Goal: Task Accomplishment & Management: Complete application form

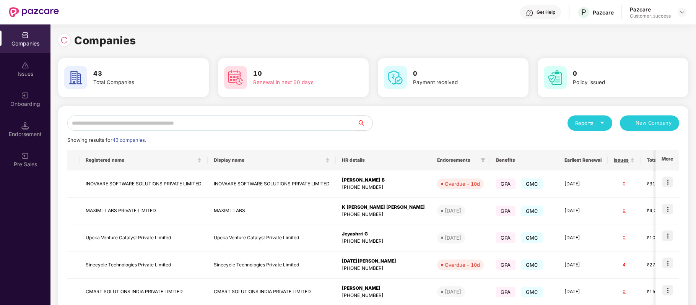
click at [198, 131] on div "Reports New Company Showing results for 43 companies. Registered name Display n…" at bounding box center [373, 289] width 612 height 349
click at [198, 125] on input "text" at bounding box center [212, 122] width 290 height 15
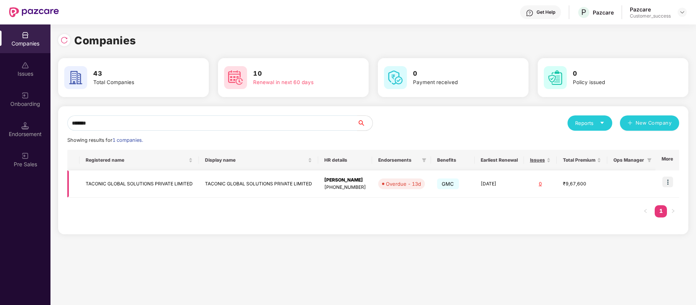
type input "*******"
click at [669, 180] on img at bounding box center [667, 182] width 11 height 11
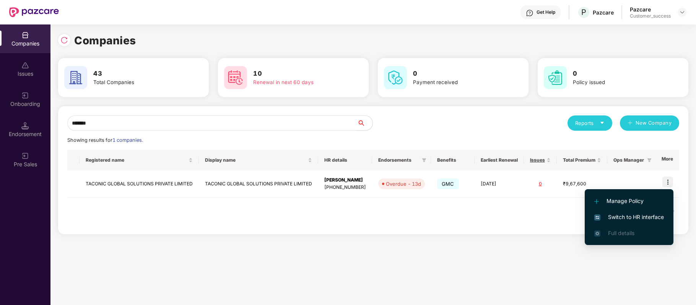
click at [655, 216] on span "Switch to HR interface" at bounding box center [629, 217] width 70 height 8
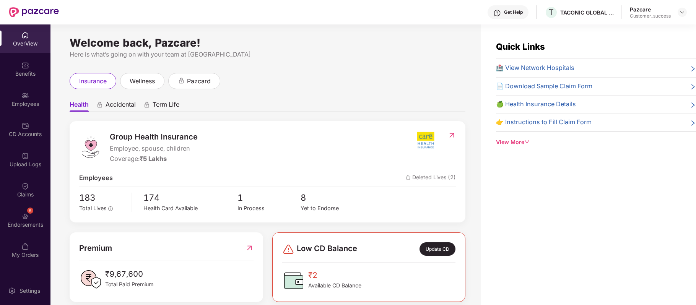
click at [36, 103] on div "Employees" at bounding box center [25, 104] width 50 height 8
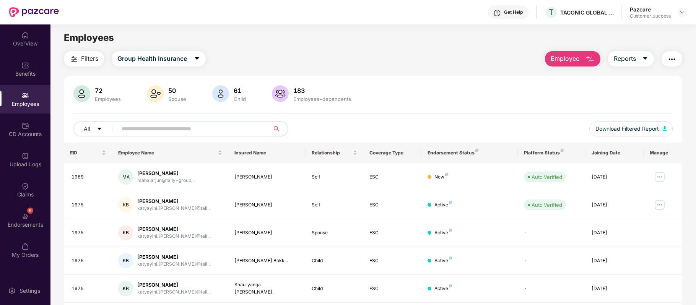
click at [158, 130] on input "text" at bounding box center [190, 128] width 137 height 11
paste input "****"
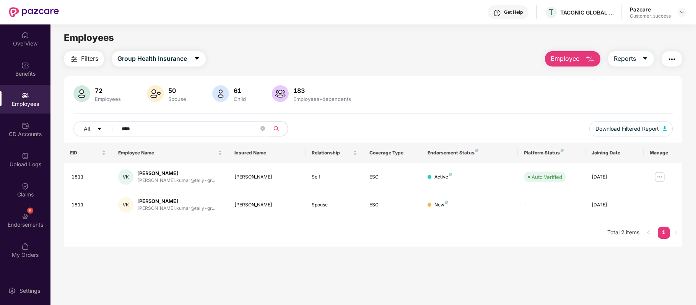
type input "****"
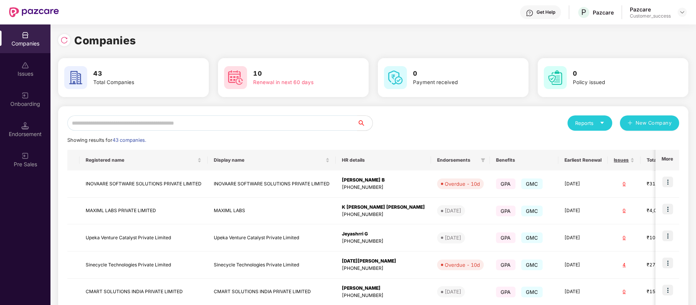
click at [177, 125] on input "text" at bounding box center [212, 122] width 290 height 15
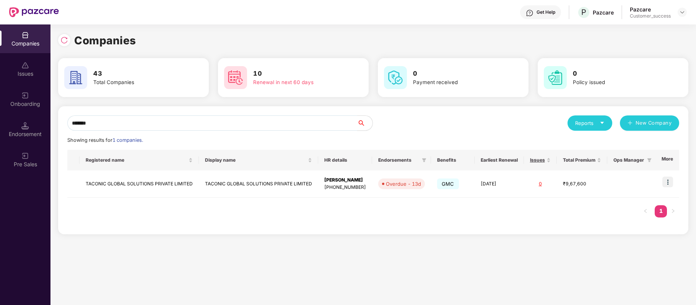
type input "*******"
click at [467, 210] on div "Registered name Display name HR details Endorsements Benefits Earliest Renewal …" at bounding box center [373, 187] width 612 height 75
click at [667, 184] on img at bounding box center [667, 182] width 11 height 11
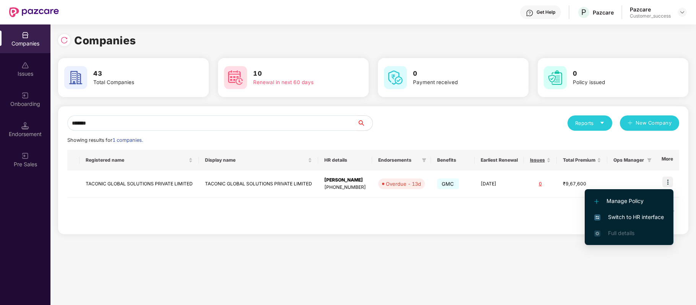
click at [635, 219] on span "Switch to HR interface" at bounding box center [629, 217] width 70 height 8
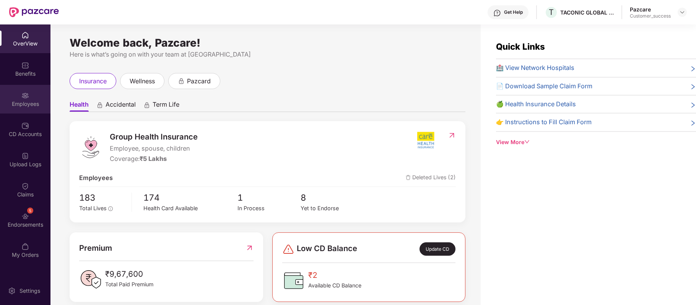
click at [14, 93] on div "Employees" at bounding box center [25, 99] width 50 height 29
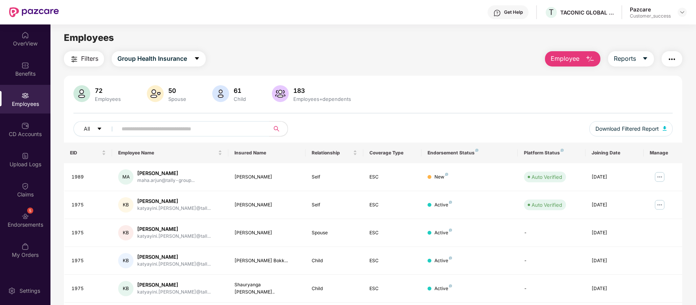
click at [195, 124] on input "text" at bounding box center [190, 128] width 137 height 11
paste input "**********"
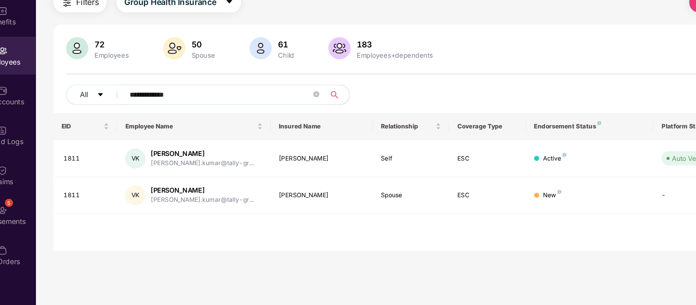
type input "**********"
click at [540, 212] on td "-" at bounding box center [552, 205] width 68 height 28
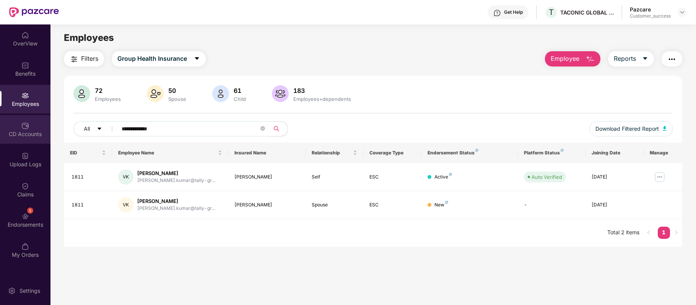
click at [37, 139] on div "CD Accounts" at bounding box center [25, 129] width 50 height 29
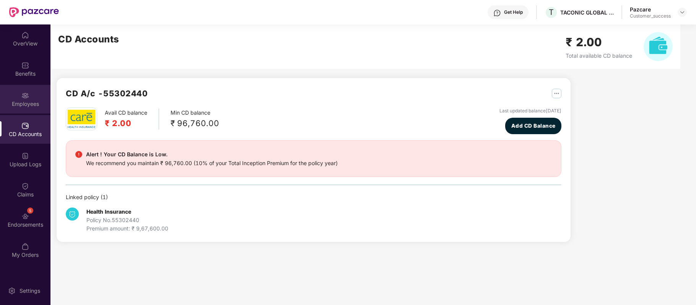
click at [21, 104] on div "Employees" at bounding box center [25, 104] width 50 height 8
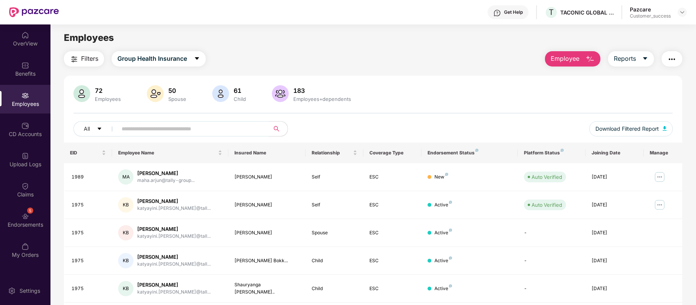
click at [515, 13] on div "Get Help" at bounding box center [513, 12] width 19 height 6
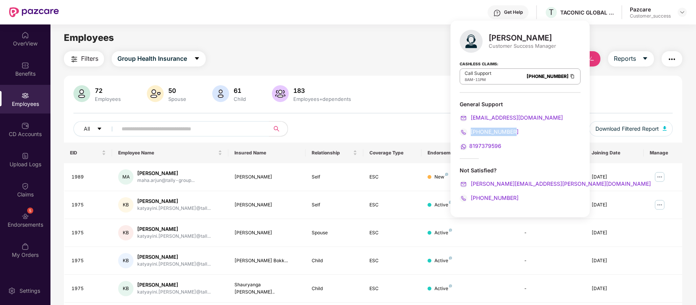
drag, startPoint x: 518, startPoint y: 132, endPoint x: 472, endPoint y: 132, distance: 45.9
click at [472, 132] on div "[PHONE_NUMBER]" at bounding box center [520, 132] width 121 height 8
copy span "[PHONE_NUMBER]"
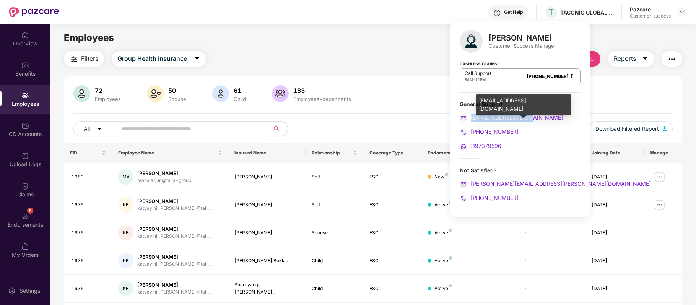
drag, startPoint x: 540, startPoint y: 119, endPoint x: 470, endPoint y: 121, distance: 70.0
click at [470, 121] on div "[EMAIL_ADDRESS][DOMAIN_NAME]" at bounding box center [520, 118] width 121 height 8
copy span "[EMAIL_ADDRESS][DOMAIN_NAME]"
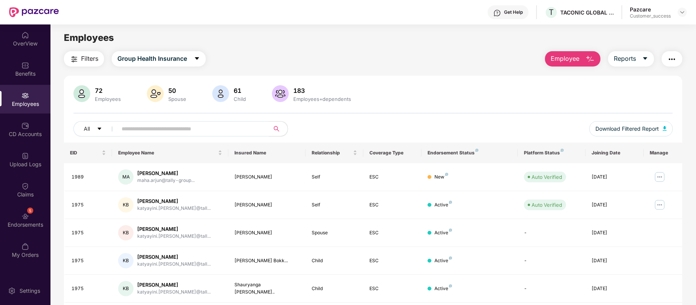
click at [277, 14] on div "Get Help T TACONIC GLOBAL SOLUTIONS PRIVATE LIMITED Pazcare Customer_success" at bounding box center [373, 12] width 628 height 24
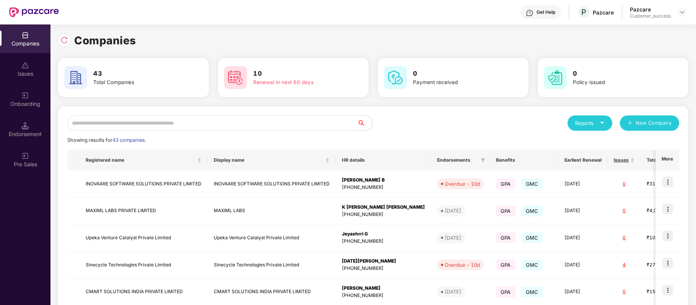
click at [224, 125] on input "text" at bounding box center [212, 122] width 290 height 15
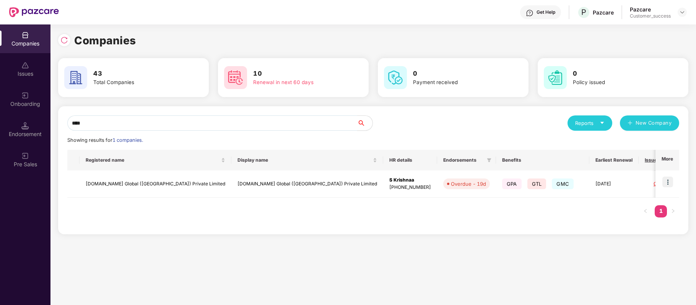
type input "****"
click at [137, 187] on td "[DOMAIN_NAME] Global ([GEOGRAPHIC_DATA]) Private Limited" at bounding box center [156, 184] width 152 height 27
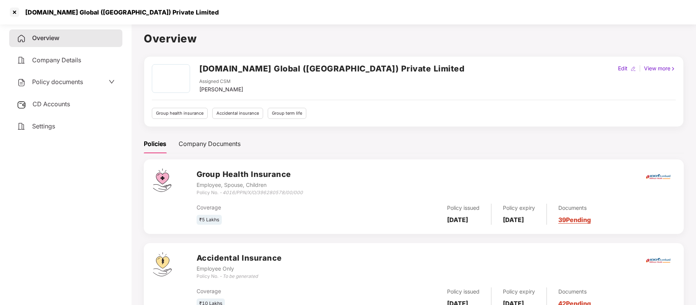
click at [77, 83] on span "Policy documents" at bounding box center [57, 82] width 51 height 8
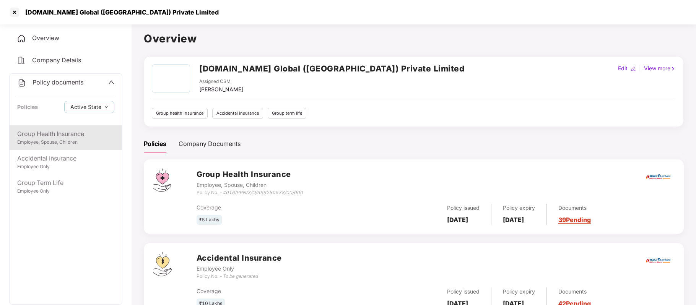
click at [63, 142] on div "Employee, Spouse, Children" at bounding box center [65, 142] width 97 height 7
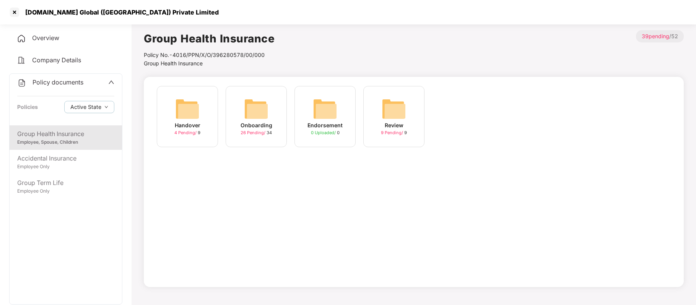
click at [255, 127] on div "Onboarding" at bounding box center [257, 125] width 32 height 8
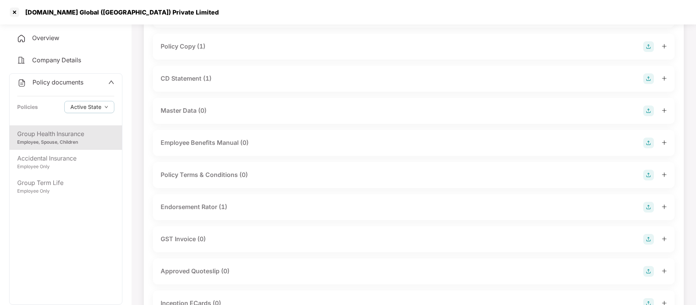
scroll to position [85, 0]
click at [210, 239] on div "GST Invoice (0)" at bounding box center [414, 239] width 506 height 11
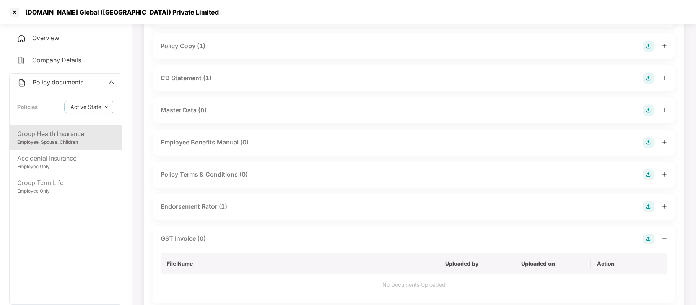
click at [645, 238] on img at bounding box center [648, 239] width 11 height 11
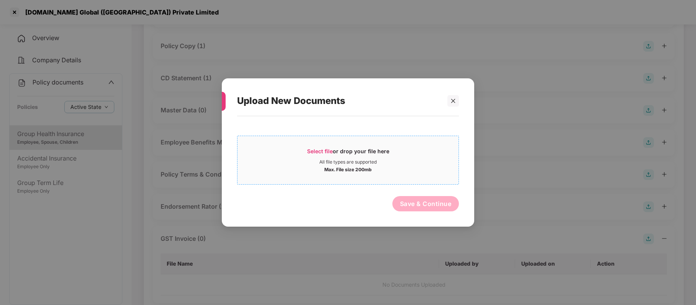
click at [322, 151] on span "Select file" at bounding box center [320, 151] width 26 height 7
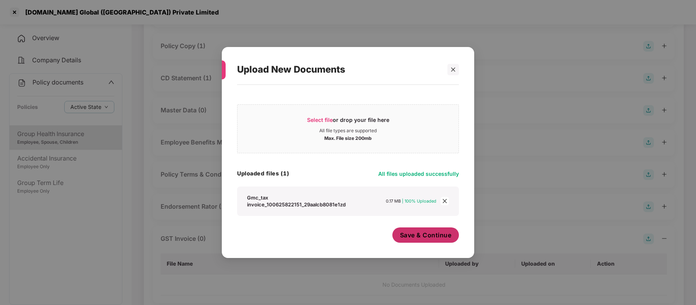
click at [410, 238] on span "Save & Continue" at bounding box center [426, 235] width 52 height 8
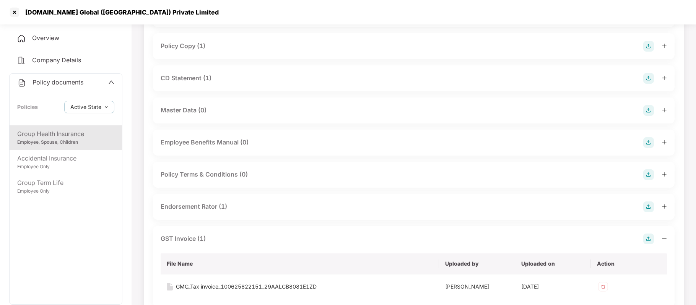
scroll to position [0, 0]
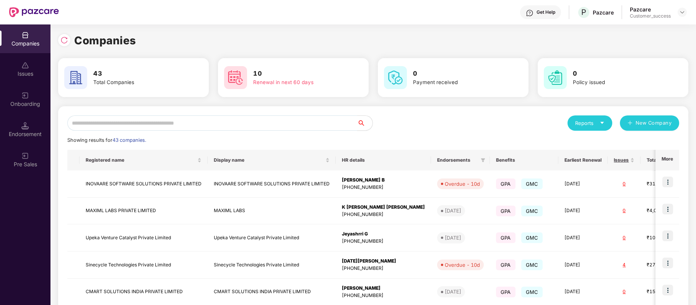
click at [145, 126] on input "text" at bounding box center [212, 122] width 290 height 15
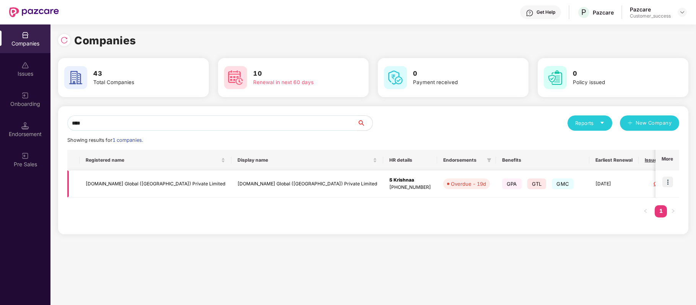
type input "****"
click at [666, 184] on img at bounding box center [667, 182] width 11 height 11
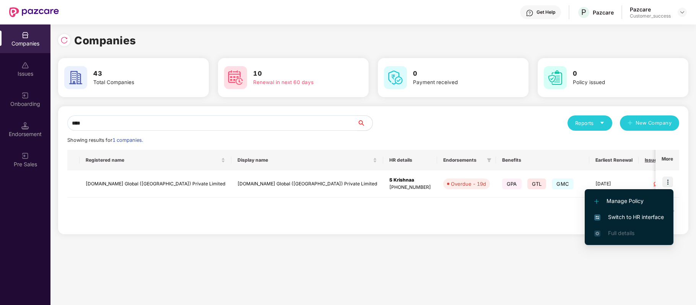
click at [643, 219] on span "Switch to HR interface" at bounding box center [629, 217] width 70 height 8
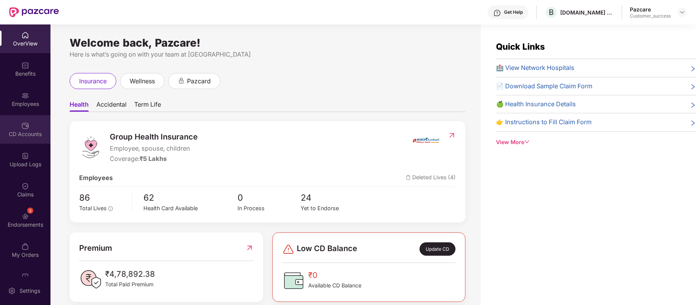
click at [22, 122] on img at bounding box center [25, 126] width 8 height 8
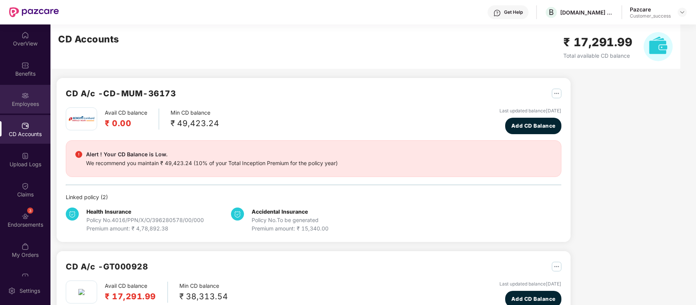
click at [21, 93] on img at bounding box center [25, 96] width 8 height 8
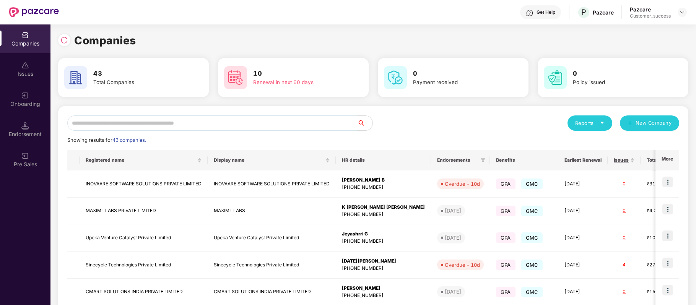
click at [167, 124] on input "text" at bounding box center [212, 122] width 290 height 15
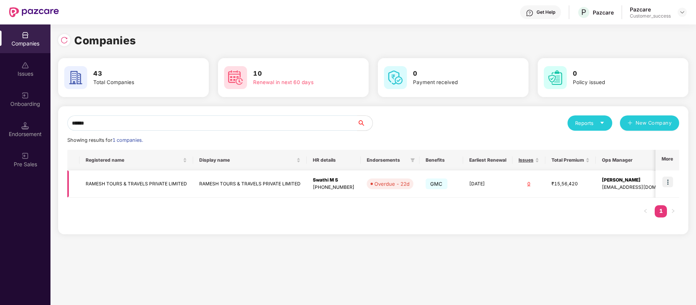
type input "******"
click at [669, 178] on img at bounding box center [667, 182] width 11 height 11
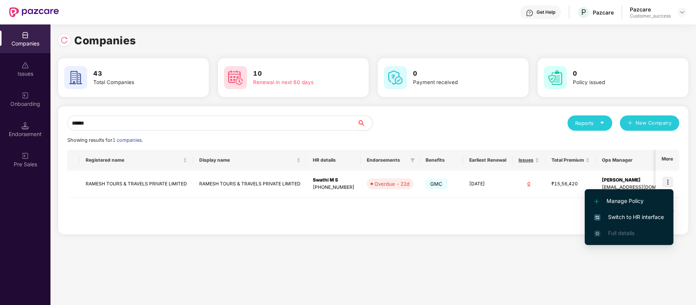
click at [656, 216] on span "Switch to HR interface" at bounding box center [629, 217] width 70 height 8
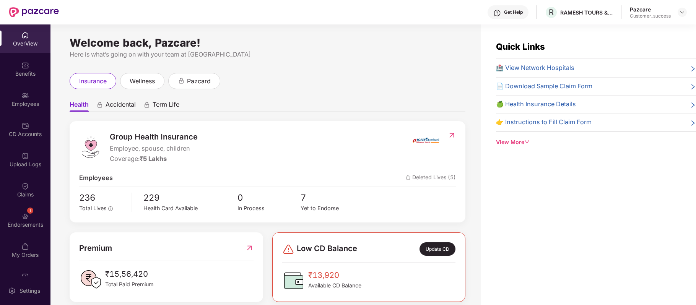
click at [22, 93] on img at bounding box center [25, 96] width 8 height 8
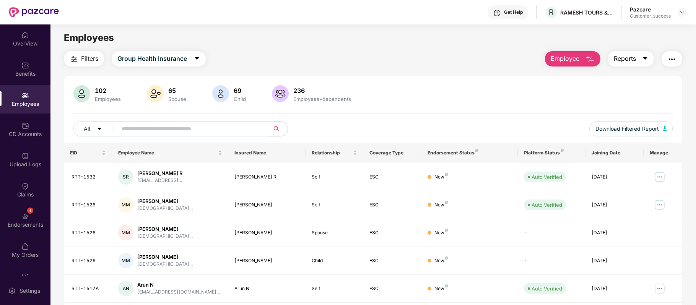
click at [633, 60] on span "Reports" at bounding box center [625, 59] width 22 height 10
click at [511, 103] on div "102 Employees 65 Spouse 69 Child 236 Employees+dependents" at bounding box center [372, 94] width 599 height 18
click at [671, 60] on img "button" at bounding box center [671, 59] width 9 height 9
click at [433, 102] on div "102 Employees 65 Spouse 69 Child 236 Employees+dependents" at bounding box center [372, 94] width 599 height 18
click at [26, 128] on img at bounding box center [25, 126] width 8 height 8
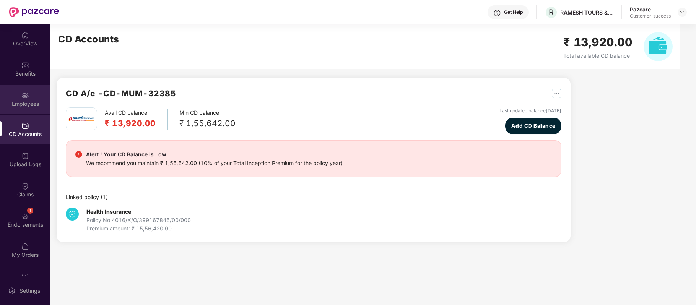
click at [28, 96] on img at bounding box center [25, 96] width 8 height 8
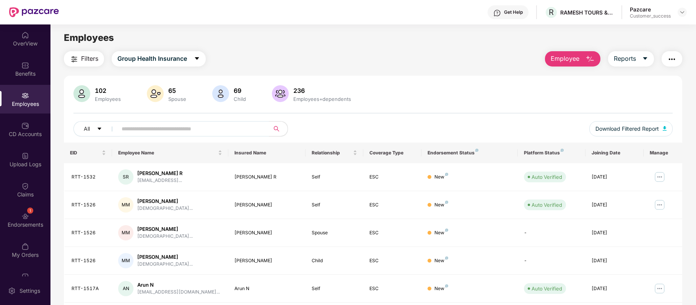
click at [672, 63] on img "button" at bounding box center [671, 59] width 9 height 9
click at [468, 81] on div "102 Employees 65 Spouse 69 Child 236 Employees+dependents All Download Filtered…" at bounding box center [373, 273] width 618 height 394
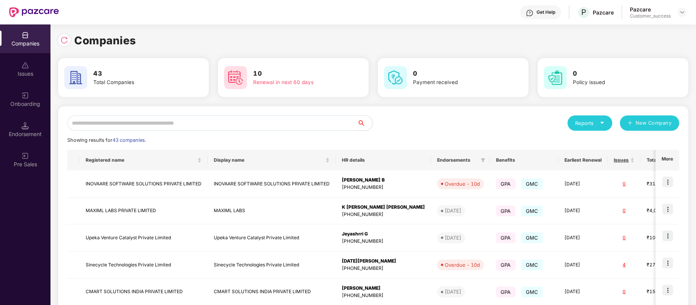
click at [186, 122] on input "text" at bounding box center [212, 122] width 290 height 15
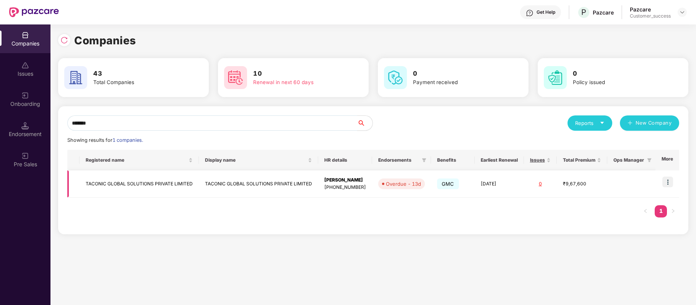
type input "*******"
click at [667, 181] on img at bounding box center [667, 182] width 11 height 11
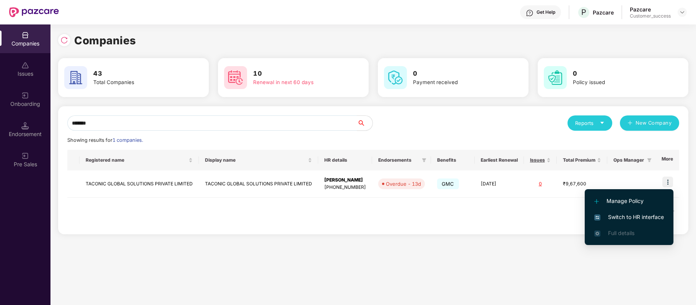
click at [654, 214] on span "Switch to HR interface" at bounding box center [629, 217] width 70 height 8
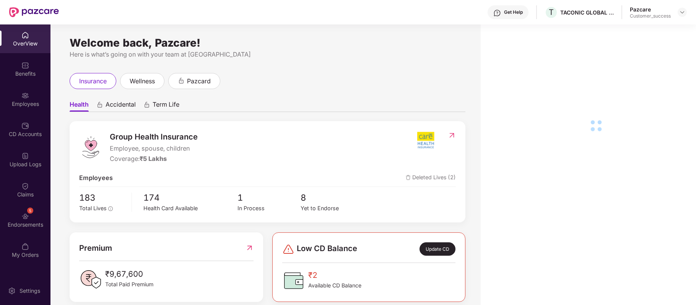
click at [29, 106] on div "Employees" at bounding box center [25, 104] width 50 height 8
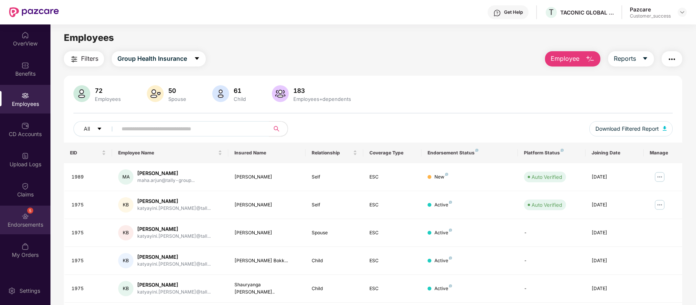
click at [28, 216] on img at bounding box center [25, 217] width 8 height 8
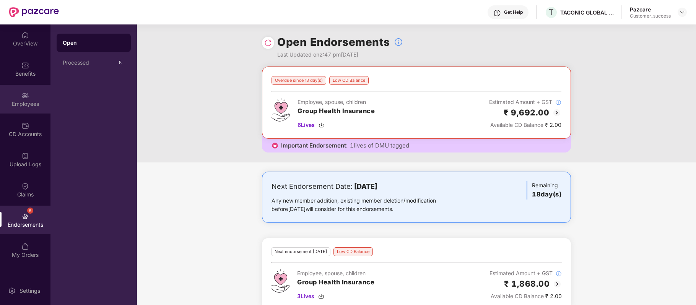
click at [16, 106] on div "Employees" at bounding box center [25, 104] width 50 height 8
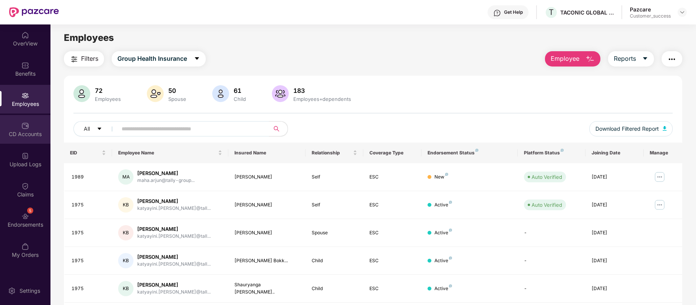
click at [38, 129] on div "CD Accounts" at bounding box center [25, 129] width 50 height 29
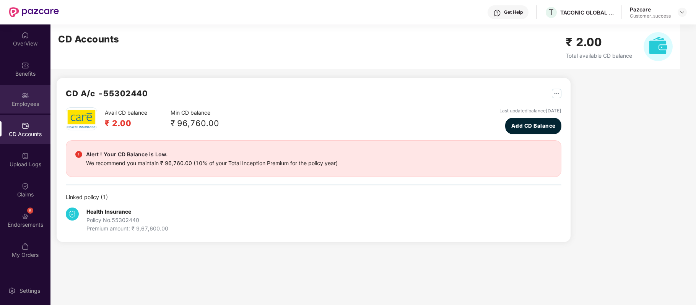
click at [22, 99] on div "Employees" at bounding box center [25, 99] width 50 height 29
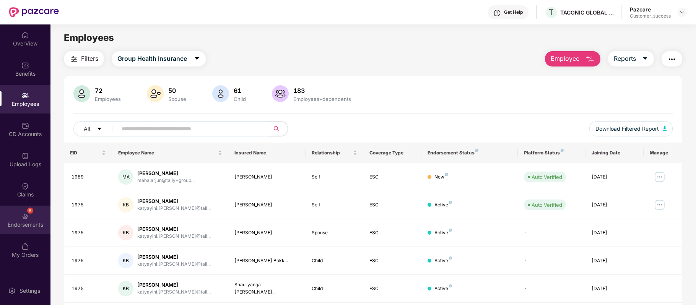
click at [25, 213] on img at bounding box center [25, 217] width 8 height 8
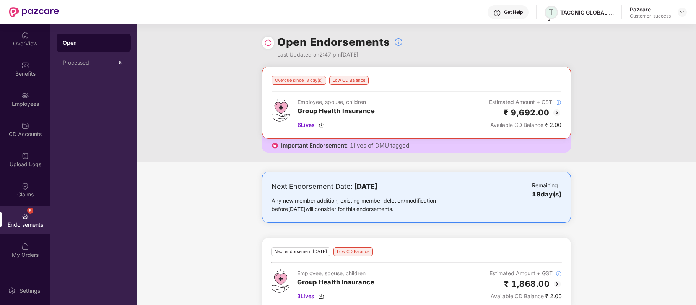
click at [551, 14] on span "T" at bounding box center [551, 12] width 5 height 9
click at [546, 24] on div "Get Help T TACONIC GLOBAL SOLUTIONS PRIVATE LIMITED Pazcare Customer_success" at bounding box center [373, 12] width 628 height 24
drag, startPoint x: 547, startPoint y: 23, endPoint x: 594, endPoint y: 31, distance: 47.6
click at [594, 31] on div "TACONIC GLOBAL SOLUTIONS PRIVATE LIMITED" at bounding box center [592, 30] width 96 height 18
copy div "TACONIC GLOBAL SOLUTIONS PRIVATE LIMITED"
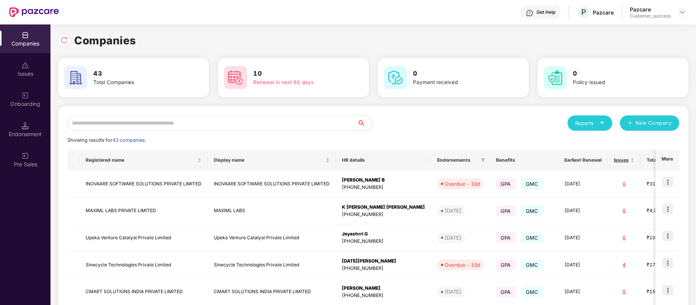
click at [224, 124] on input "text" at bounding box center [212, 122] width 290 height 15
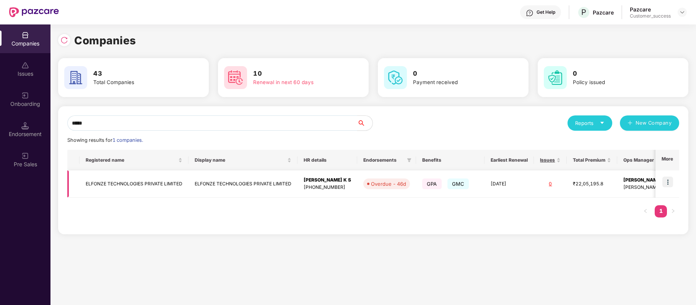
type input "*****"
click at [670, 181] on img at bounding box center [667, 182] width 11 height 11
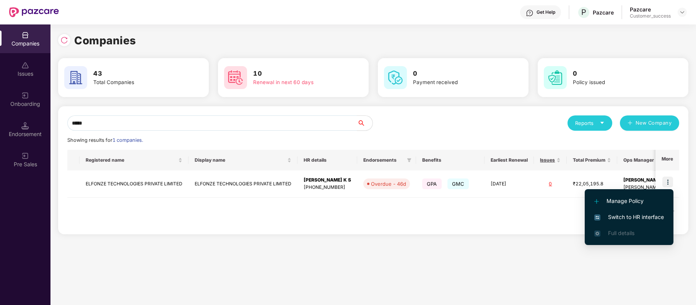
click at [655, 215] on span "Switch to HR interface" at bounding box center [629, 217] width 70 height 8
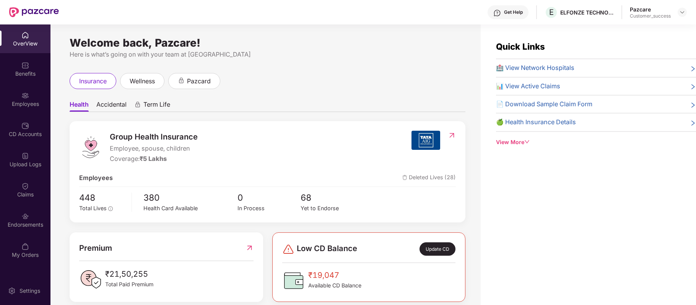
click at [31, 94] on div "Employees" at bounding box center [25, 99] width 50 height 29
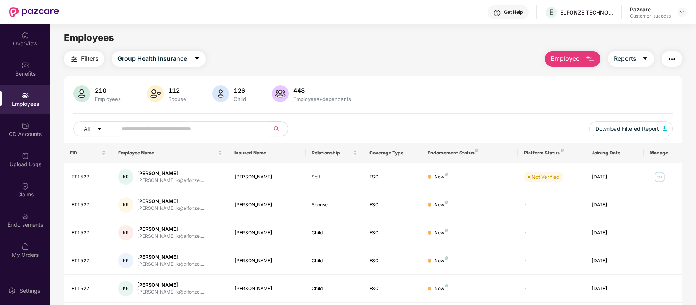
click at [174, 131] on input "text" at bounding box center [190, 128] width 137 height 11
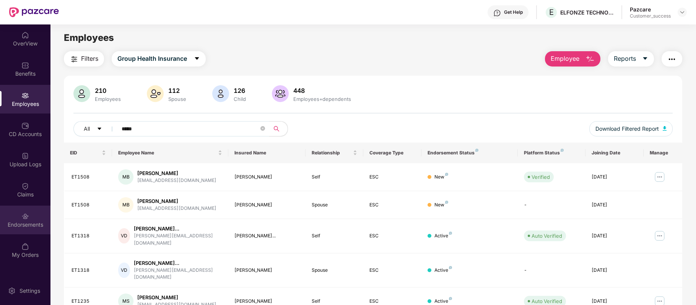
type input "*****"
click at [17, 228] on div "Endorsements" at bounding box center [25, 225] width 50 height 8
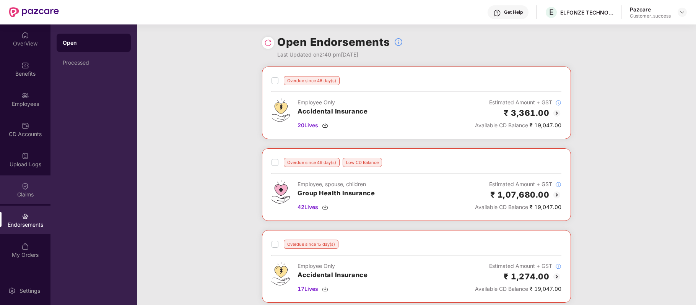
click at [26, 190] on div "Claims" at bounding box center [25, 190] width 50 height 29
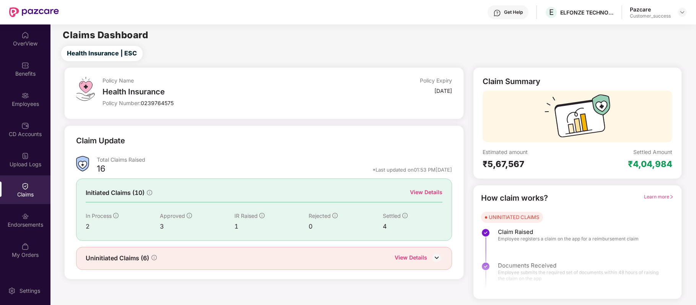
click at [31, 121] on div "CD Accounts" at bounding box center [25, 129] width 50 height 29
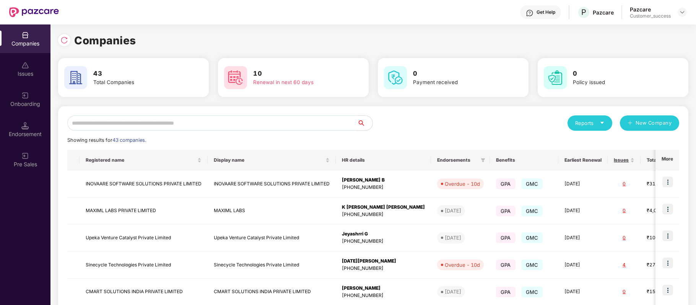
click at [177, 118] on input "text" at bounding box center [212, 122] width 290 height 15
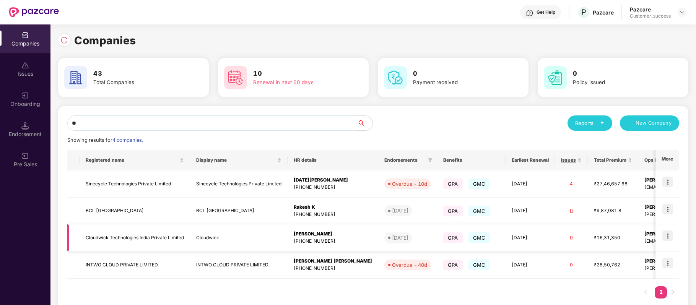
scroll to position [0, 17]
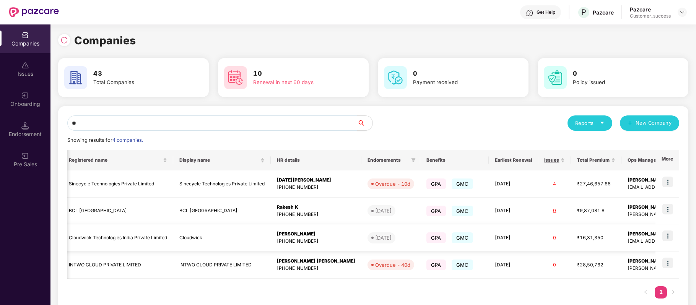
type input "*"
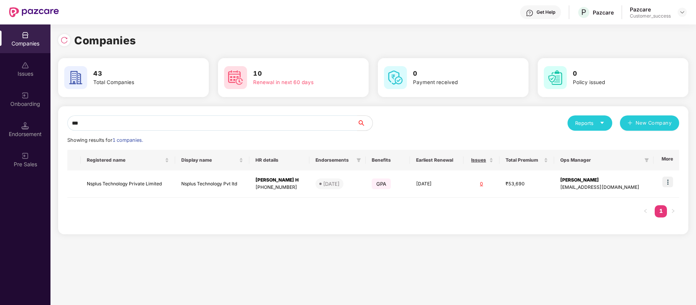
scroll to position [0, 0]
type input "******"
click at [669, 181] on img at bounding box center [667, 182] width 11 height 11
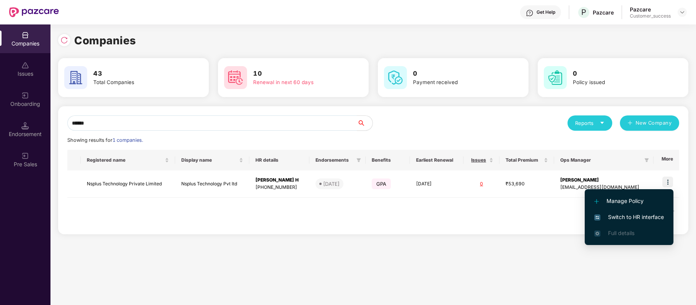
click at [643, 219] on span "Switch to HR interface" at bounding box center [629, 217] width 70 height 8
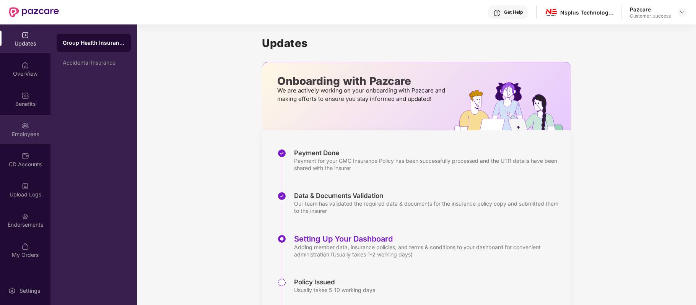
click at [28, 128] on img at bounding box center [25, 126] width 8 height 8
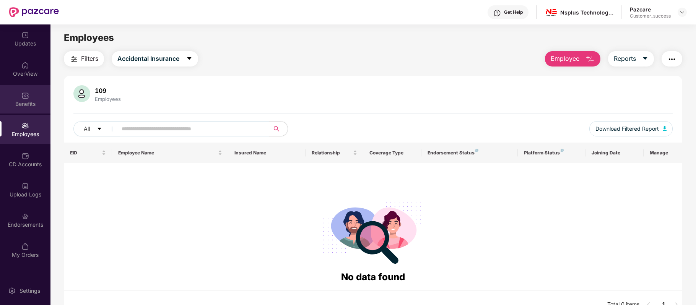
click at [25, 108] on div "Benefits" at bounding box center [25, 99] width 50 height 29
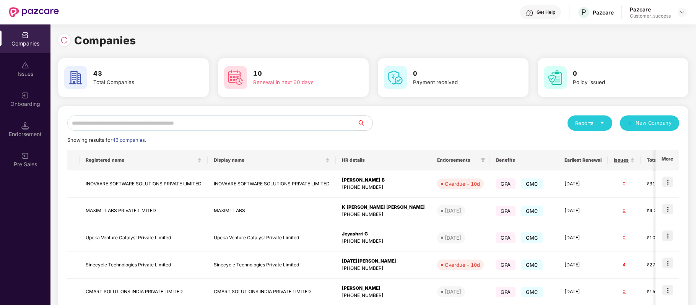
click at [229, 123] on input "text" at bounding box center [212, 122] width 290 height 15
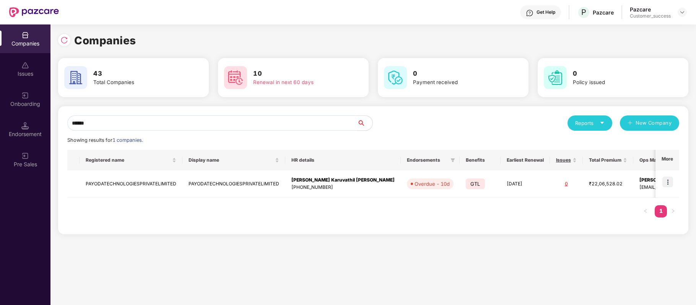
type input "******"
click at [666, 183] on img at bounding box center [667, 182] width 11 height 11
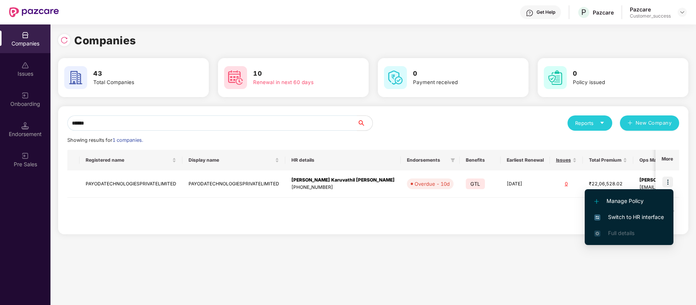
click at [643, 216] on span "Switch to HR interface" at bounding box center [629, 217] width 70 height 8
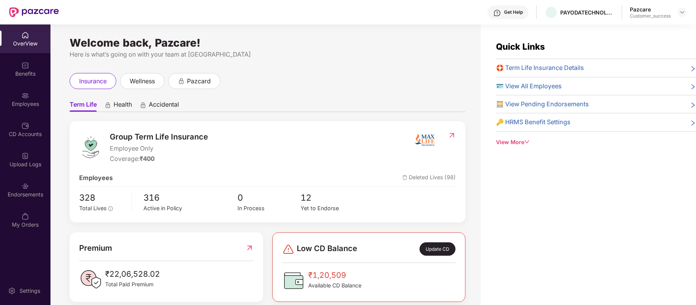
click at [26, 70] on div "Benefits" at bounding box center [25, 74] width 50 height 8
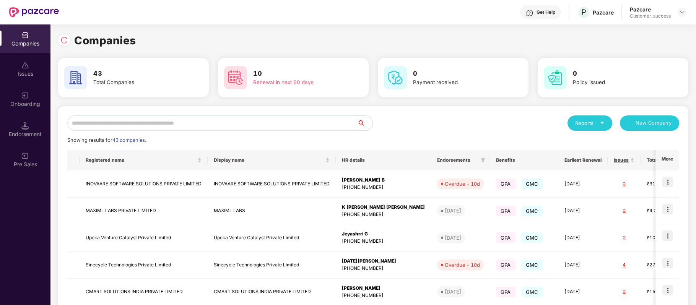
click at [151, 119] on input "text" at bounding box center [212, 122] width 290 height 15
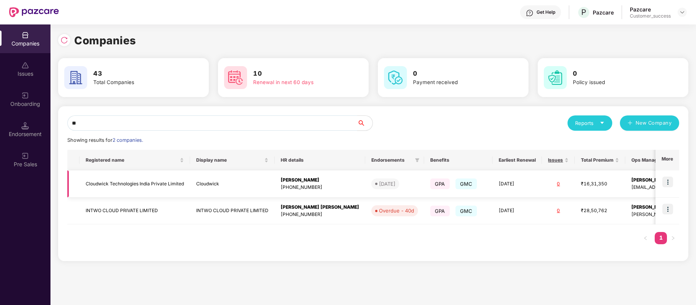
type input "*"
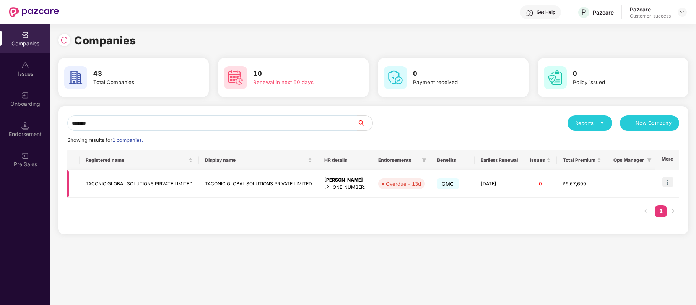
type input "*******"
click at [668, 181] on img at bounding box center [667, 182] width 11 height 11
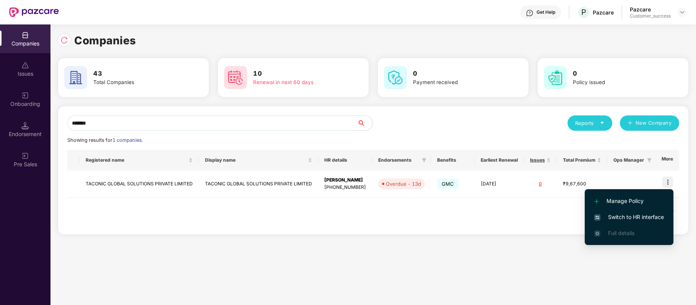
click at [651, 219] on span "Switch to HR interface" at bounding box center [629, 217] width 70 height 8
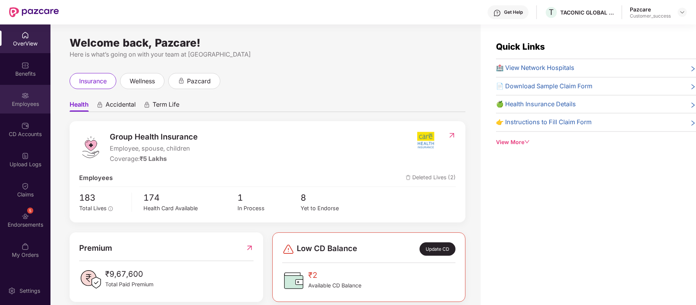
click at [34, 94] on div "Employees" at bounding box center [25, 99] width 50 height 29
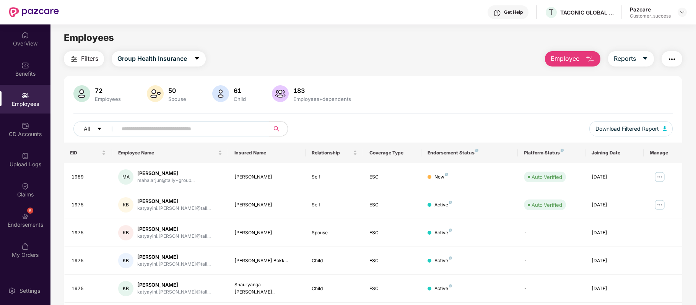
click at [147, 127] on input "text" at bounding box center [190, 128] width 137 height 11
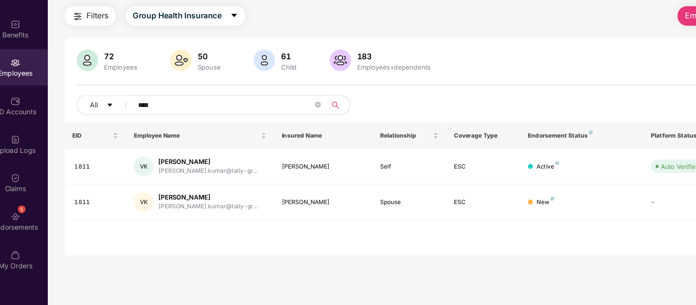
type input "****"
drag, startPoint x: 176, startPoint y: 175, endPoint x: 137, endPoint y: 174, distance: 38.3
click at [137, 174] on div "[PERSON_NAME]" at bounding box center [176, 173] width 78 height 7
copy div "[PERSON_NAME]"
drag, startPoint x: 89, startPoint y: 176, endPoint x: 70, endPoint y: 176, distance: 19.9
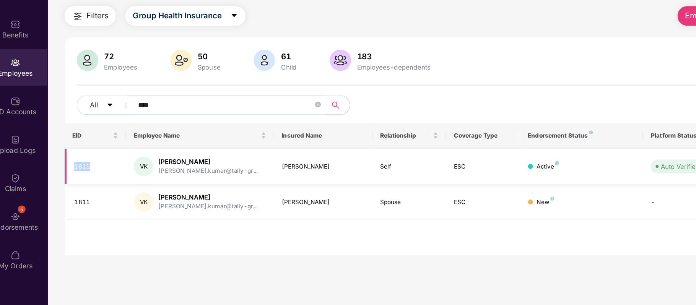
click at [70, 176] on td "1811" at bounding box center [88, 177] width 48 height 28
copy div "1811"
drag, startPoint x: 237, startPoint y: 205, endPoint x: 273, endPoint y: 204, distance: 36.0
click at [273, 204] on div "[PERSON_NAME]" at bounding box center [266, 205] width 65 height 7
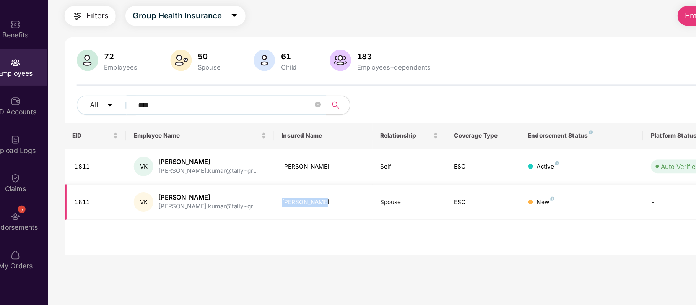
drag, startPoint x: 273, startPoint y: 204, endPoint x: 231, endPoint y: 206, distance: 42.5
click at [231, 206] on td "[PERSON_NAME]" at bounding box center [266, 205] width 77 height 28
click at [338, 122] on div "All ****" at bounding box center [248, 128] width 350 height 15
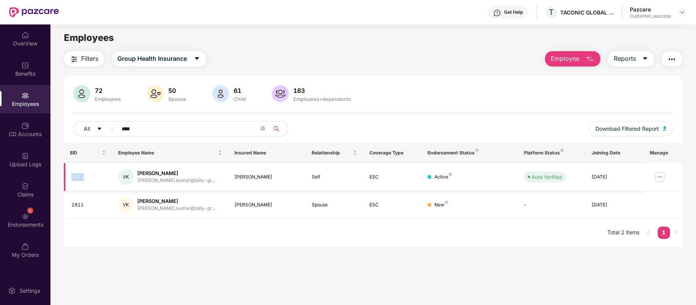
drag, startPoint x: 101, startPoint y: 178, endPoint x: 71, endPoint y: 180, distance: 29.9
click at [72, 180] on div "1811" at bounding box center [89, 177] width 34 height 7
copy div "1811"
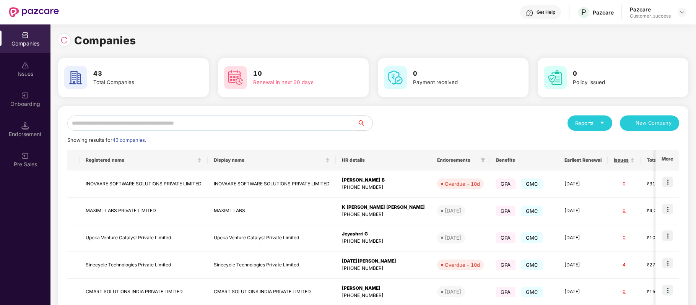
click at [172, 125] on input "text" at bounding box center [212, 122] width 290 height 15
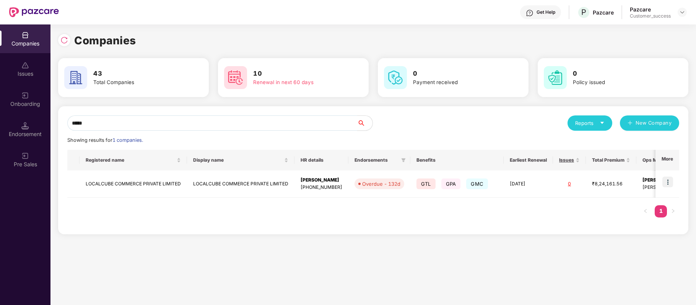
type input "*****"
click at [668, 181] on img at bounding box center [667, 182] width 11 height 11
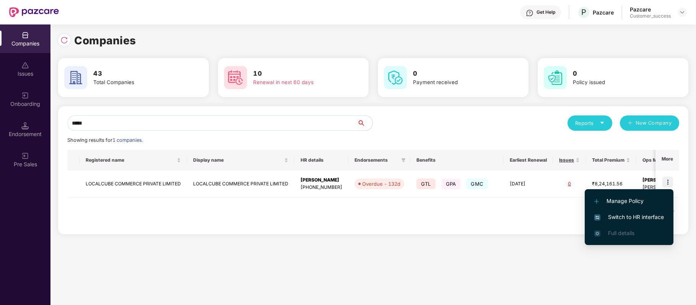
click at [641, 213] on span "Switch to HR interface" at bounding box center [629, 217] width 70 height 8
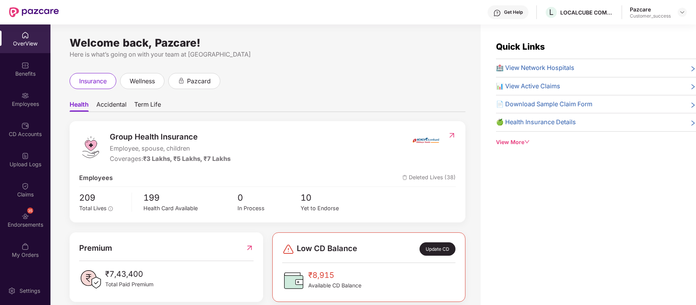
click at [25, 99] on div "Employees" at bounding box center [25, 99] width 50 height 29
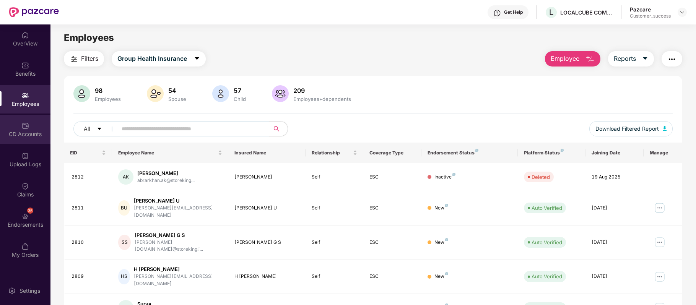
click at [28, 134] on div "CD Accounts" at bounding box center [25, 134] width 50 height 8
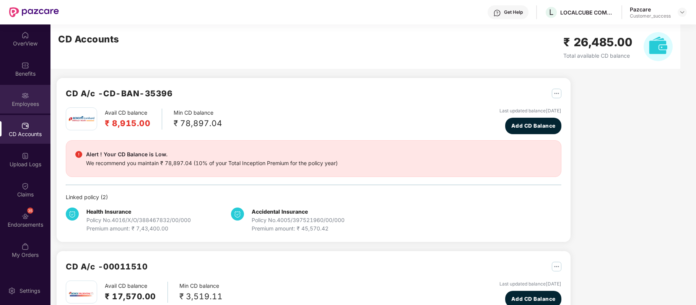
click at [28, 105] on div "Employees" at bounding box center [25, 104] width 50 height 8
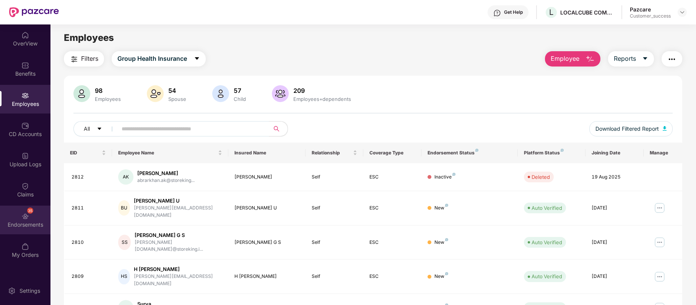
click at [29, 215] on div "35 Endorsements" at bounding box center [25, 220] width 50 height 29
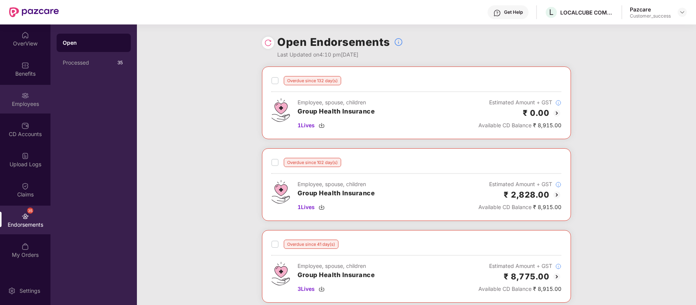
click at [29, 101] on div "Employees" at bounding box center [25, 104] width 50 height 8
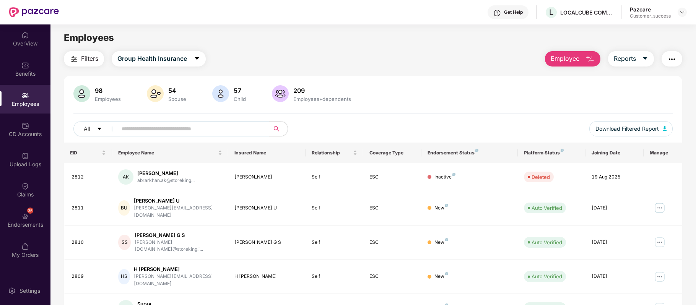
click at [592, 55] on img "button" at bounding box center [590, 59] width 9 height 9
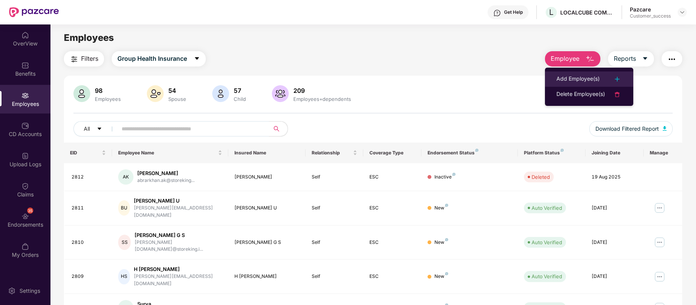
click at [577, 76] on div "Add Employee(s)" at bounding box center [577, 79] width 43 height 9
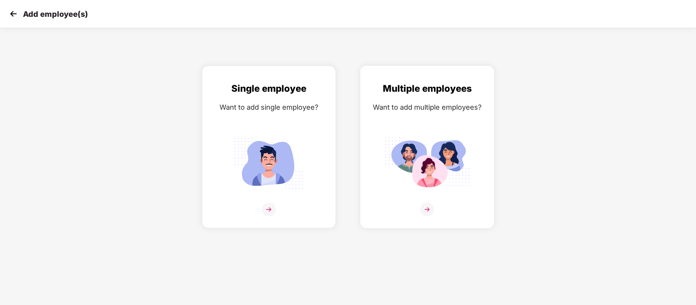
click at [424, 207] on img at bounding box center [427, 210] width 14 height 14
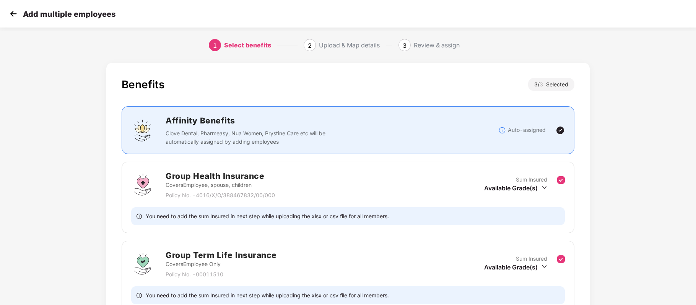
scroll to position [154, 0]
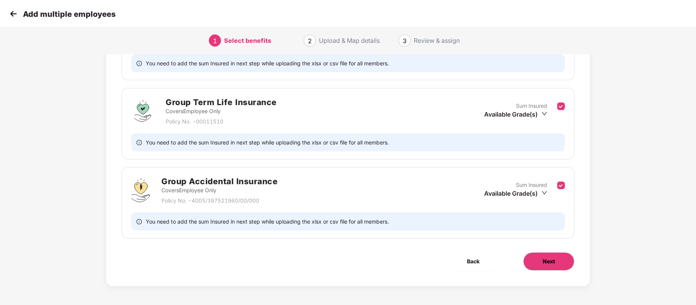
click at [535, 265] on button "Next" at bounding box center [548, 261] width 51 height 18
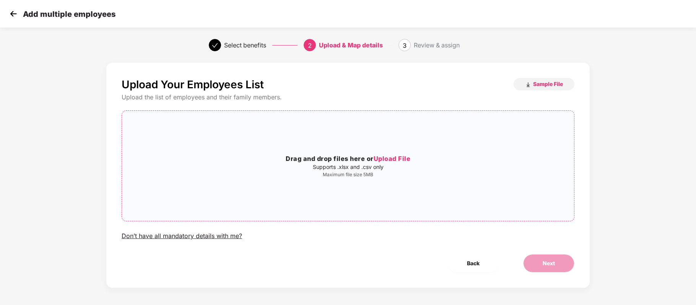
click at [392, 156] on span "Upload File" at bounding box center [392, 159] width 37 height 8
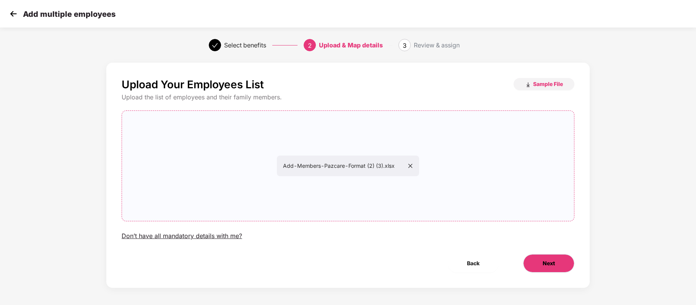
click at [539, 272] on button "Next" at bounding box center [548, 263] width 51 height 18
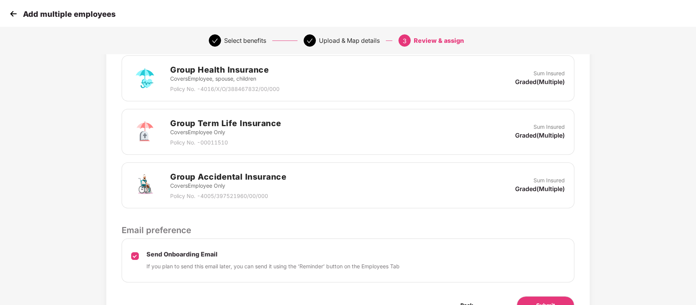
scroll to position [229, 0]
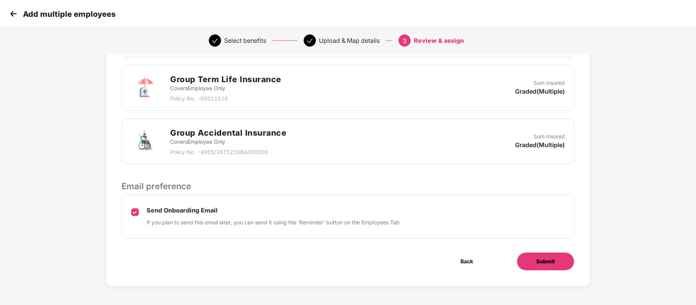
click at [540, 259] on span "Submit" at bounding box center [545, 261] width 19 height 8
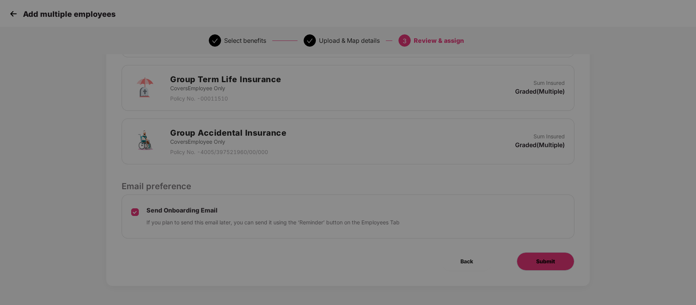
scroll to position [0, 0]
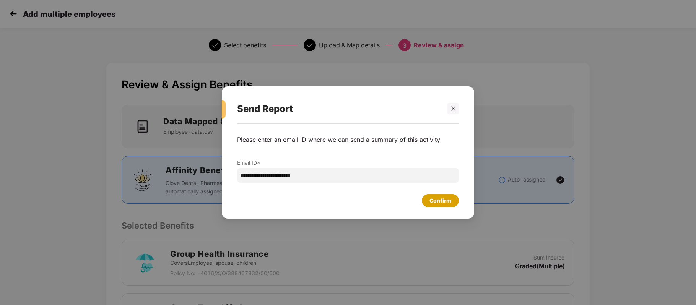
click at [430, 201] on div "Confirm" at bounding box center [440, 201] width 22 height 8
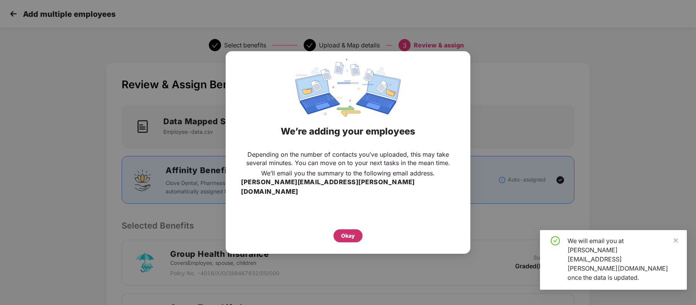
click at [349, 232] on div "Okay" at bounding box center [348, 236] width 14 height 8
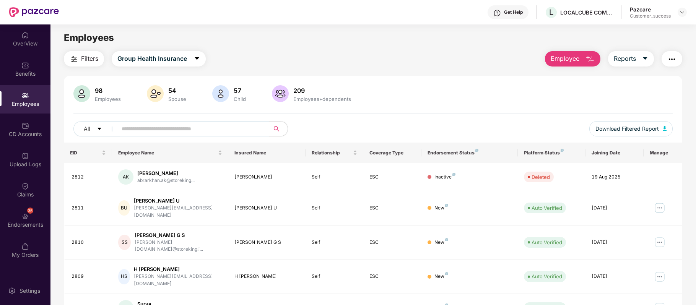
click at [227, 129] on input "text" at bounding box center [190, 128] width 137 height 11
paste input "****"
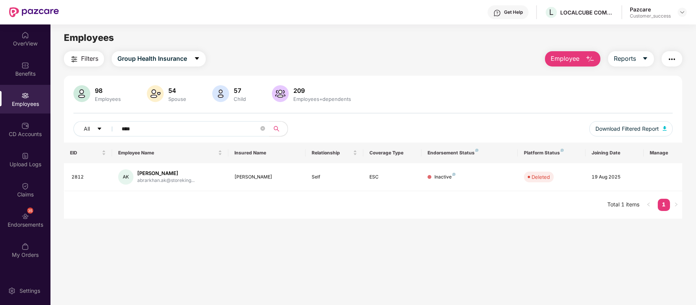
type input "****"
click at [586, 63] on button "Employee" at bounding box center [572, 58] width 55 height 15
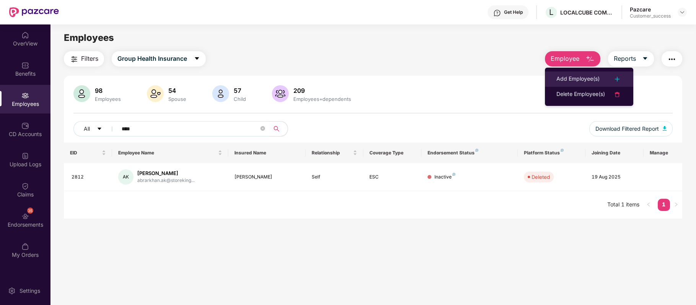
click at [574, 80] on div "Add Employee(s)" at bounding box center [577, 79] width 43 height 9
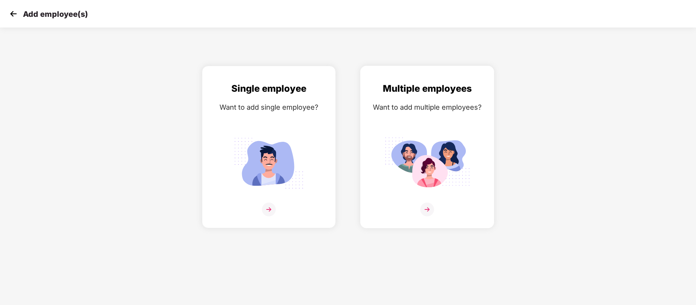
click at [427, 208] on img at bounding box center [427, 210] width 14 height 14
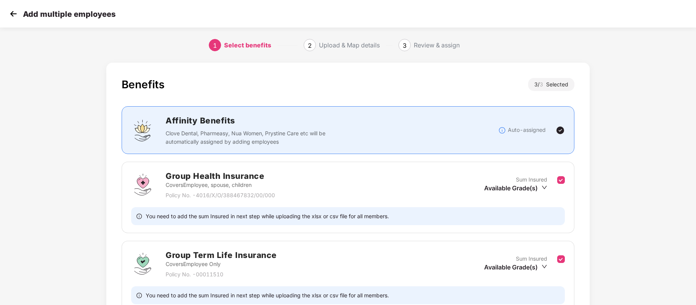
scroll to position [154, 0]
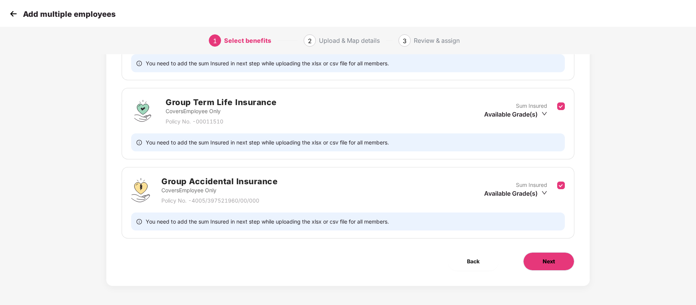
click at [540, 260] on button "Next" at bounding box center [548, 261] width 51 height 18
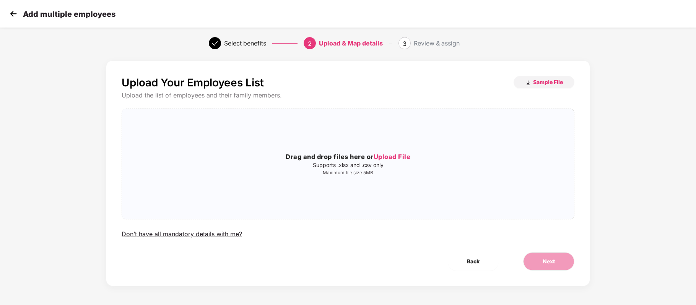
scroll to position [0, 0]
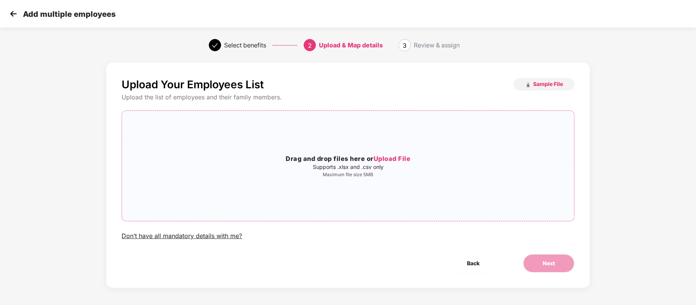
click at [395, 162] on span "Upload File" at bounding box center [392, 159] width 37 height 8
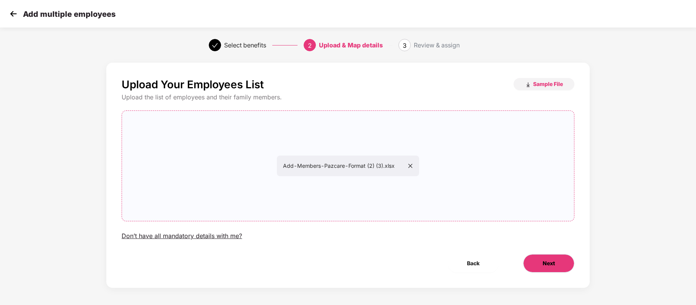
click at [566, 265] on button "Next" at bounding box center [548, 263] width 51 height 18
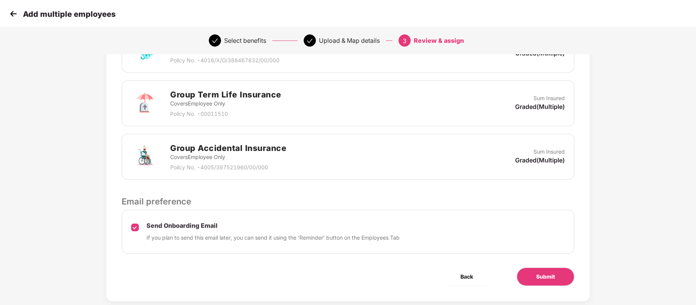
scroll to position [229, 0]
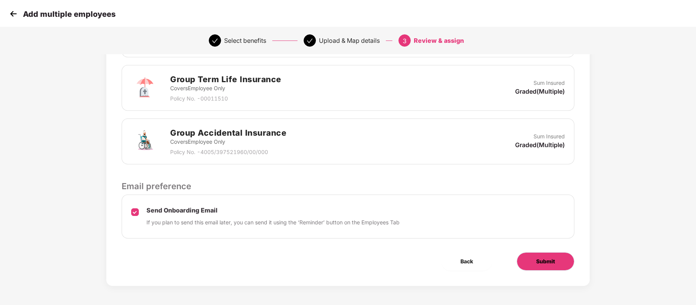
click at [533, 262] on button "Submit" at bounding box center [546, 261] width 58 height 18
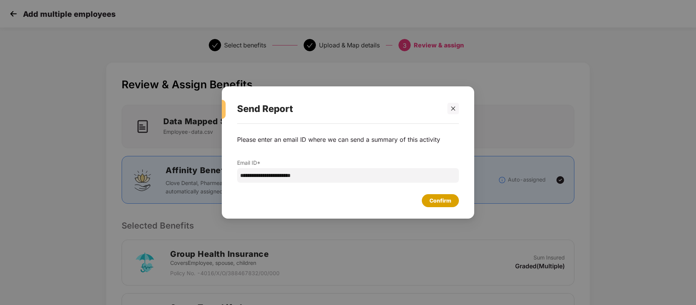
click at [442, 202] on div "Confirm" at bounding box center [440, 201] width 22 height 8
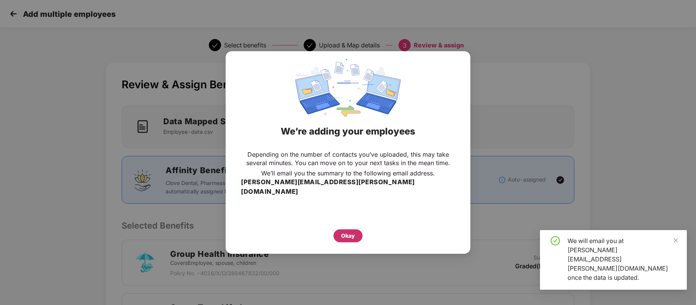
click at [351, 233] on div "Okay" at bounding box center [348, 236] width 14 height 8
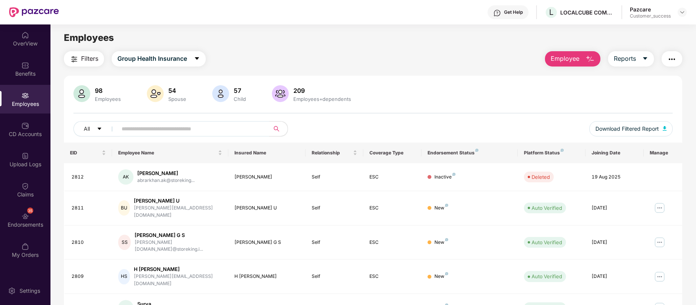
click at [183, 131] on input "text" at bounding box center [190, 128] width 137 height 11
paste input "**********"
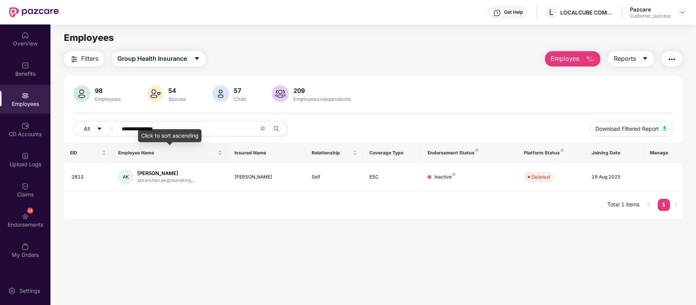
type input "**********"
click at [200, 56] on icon "caret-down" at bounding box center [197, 58] width 6 height 6
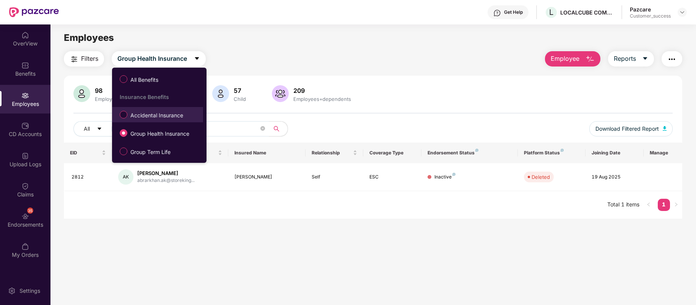
click at [172, 112] on span "Accidental Insurance" at bounding box center [156, 115] width 59 height 8
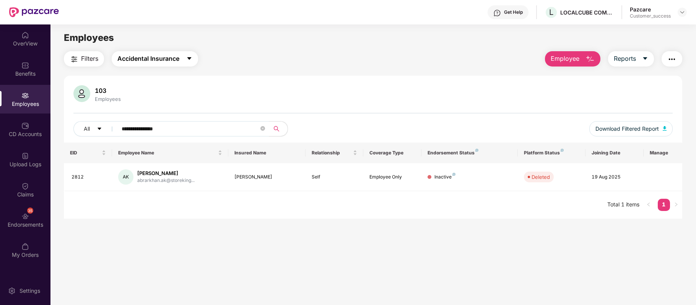
click at [187, 57] on icon "caret-down" at bounding box center [189, 58] width 6 height 6
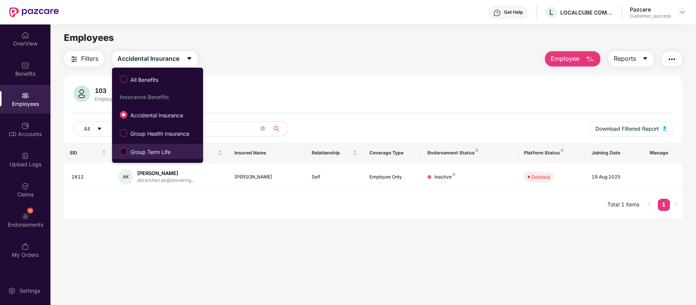
click at [167, 151] on span "Group Term Life" at bounding box center [150, 152] width 46 height 8
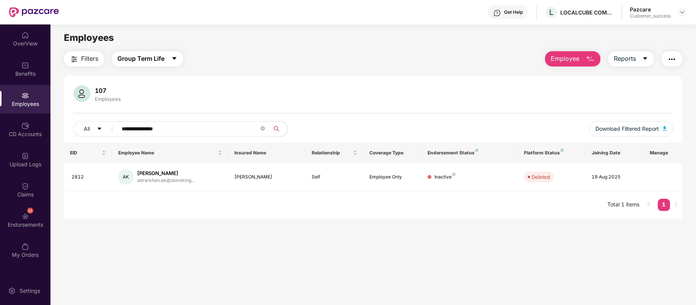
click at [174, 62] on span "caret-down" at bounding box center [174, 58] width 6 height 7
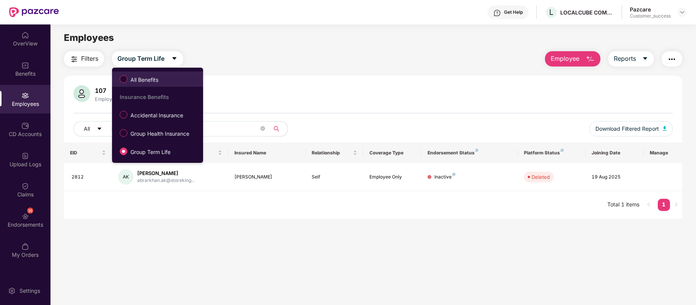
click at [151, 76] on span "All Benefits" at bounding box center [144, 80] width 34 height 8
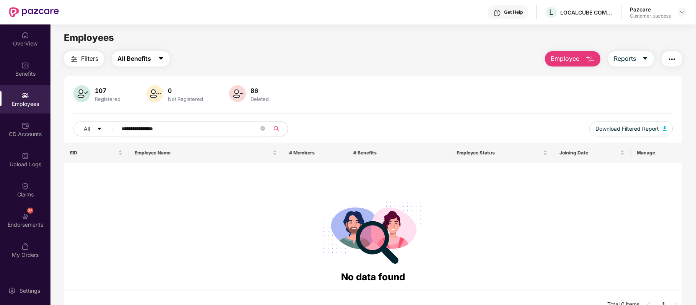
click at [161, 60] on icon "caret-down" at bounding box center [161, 58] width 6 height 6
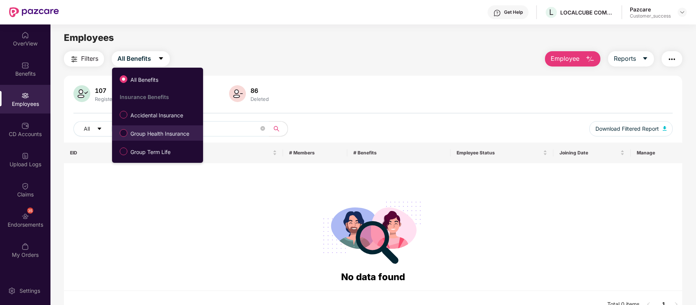
click at [155, 132] on span "Group Health Insurance" at bounding box center [159, 134] width 65 height 8
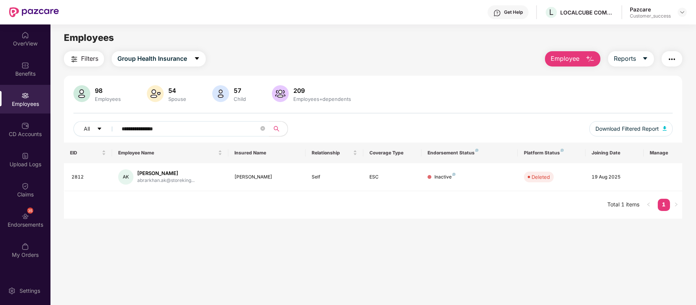
click at [673, 235] on main "**********" at bounding box center [372, 176] width 645 height 305
